Goal: Information Seeking & Learning: Learn about a topic

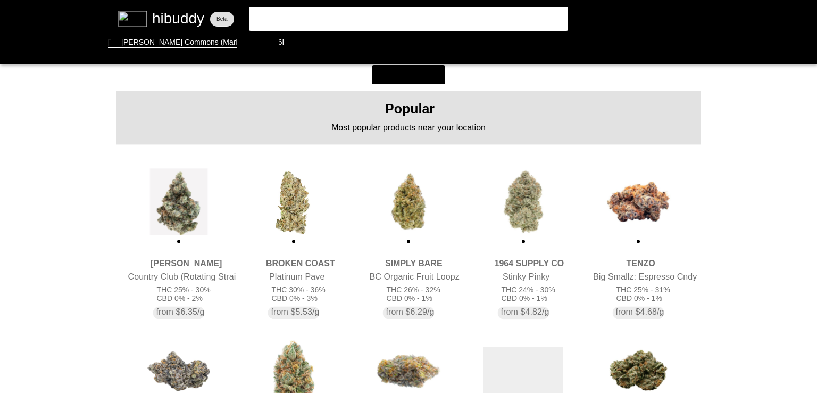
click at [525, 209] on flt-glass-pane at bounding box center [408, 196] width 817 height 393
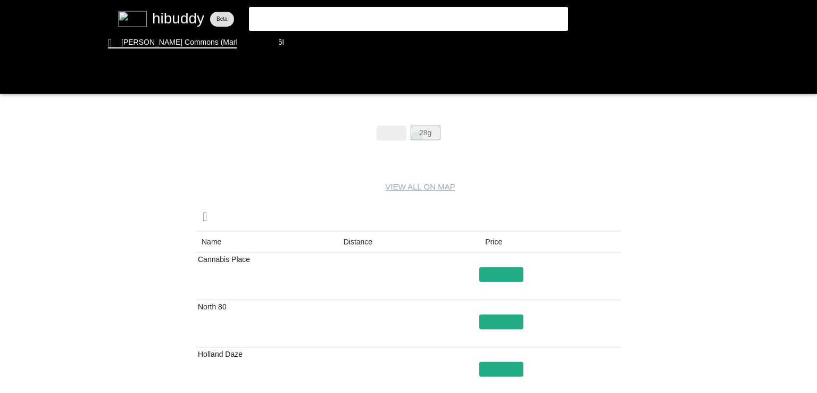
click at [416, 138] on flt-glass-pane at bounding box center [408, 196] width 817 height 393
click at [352, 235] on flt-glass-pane at bounding box center [408, 196] width 817 height 393
click at [507, 275] on flt-glass-pane at bounding box center [408, 196] width 817 height 393
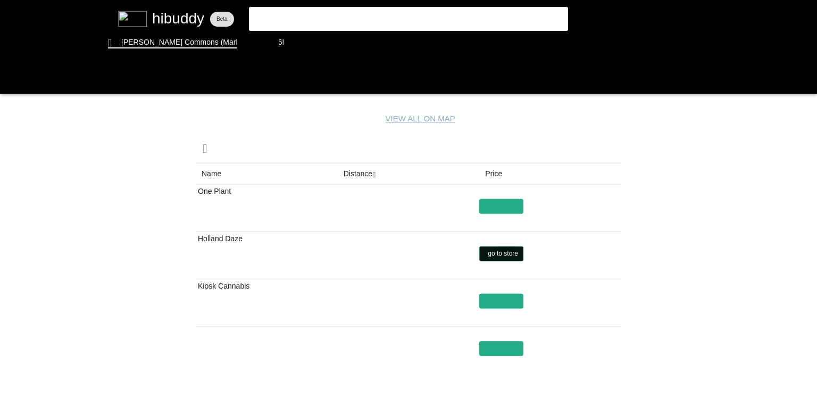
click at [506, 247] on flt-glass-pane at bounding box center [408, 196] width 817 height 393
click at [494, 301] on flt-glass-pane at bounding box center [408, 196] width 817 height 393
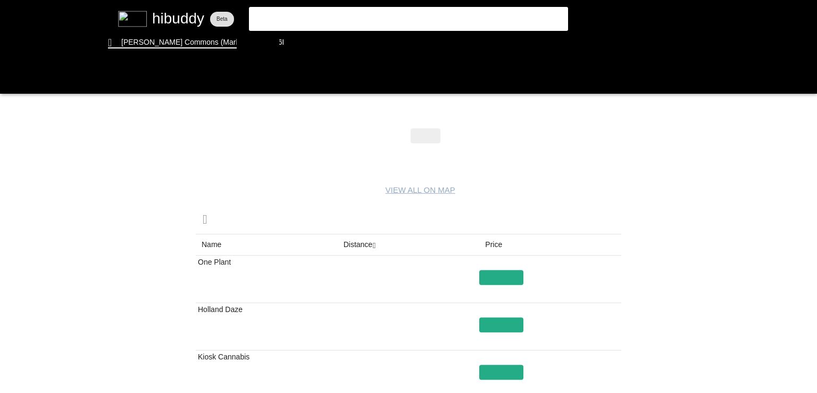
click at [364, 243] on flt-glass-pane at bounding box center [408, 196] width 817 height 393
